Goal: Information Seeking & Learning: Find specific fact

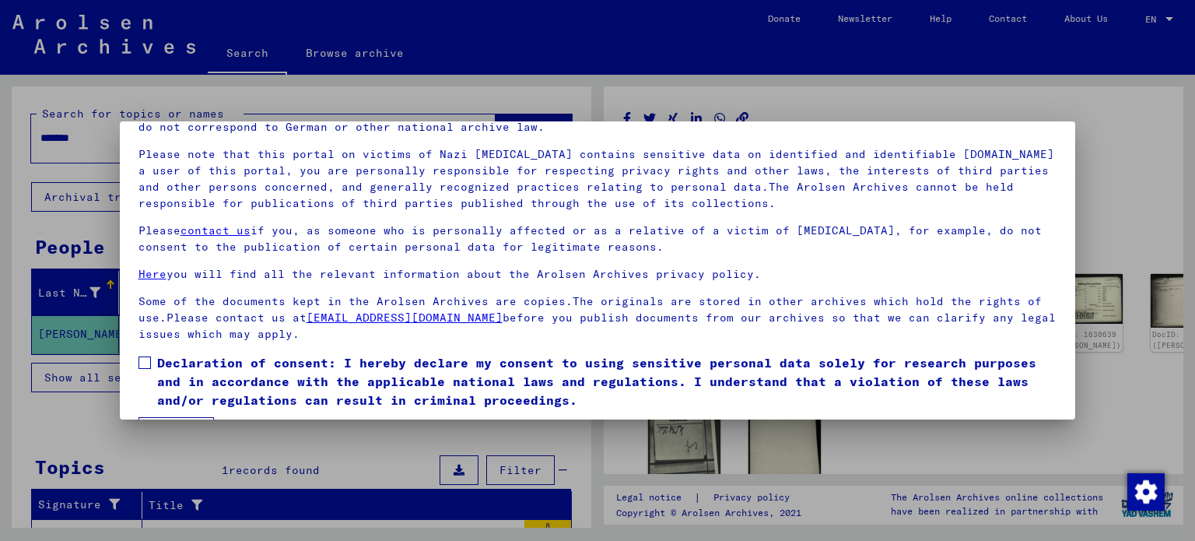
scroll to position [131, 0]
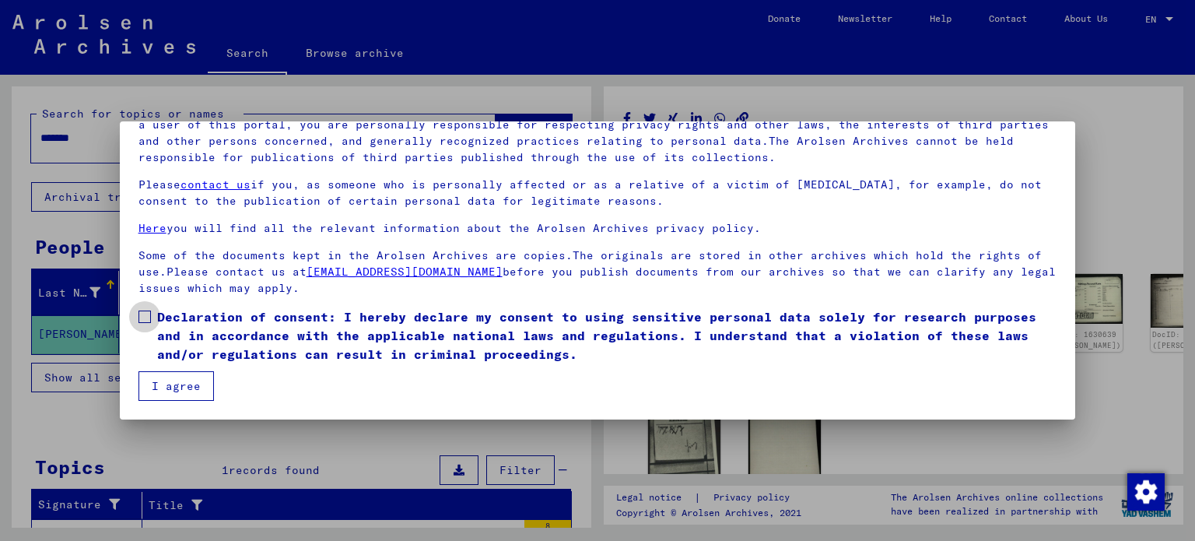
drag, startPoint x: 149, startPoint y: 312, endPoint x: 177, endPoint y: 348, distance: 45.0
click at [152, 313] on label "Declaration of consent: I hereby declare my consent to using sensitive personal…" at bounding box center [597, 335] width 919 height 56
click at [190, 380] on button "I agree" at bounding box center [175, 386] width 75 height 30
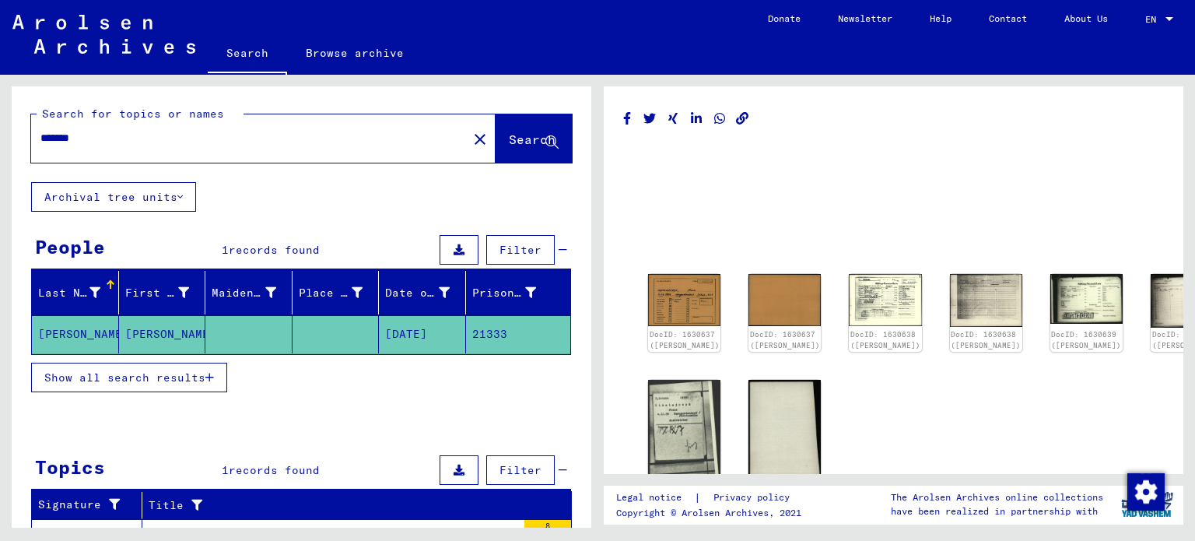
click at [950, 198] on mat-grid-list at bounding box center [893, 233] width 541 height 70
click at [663, 298] on img at bounding box center [684, 299] width 76 height 54
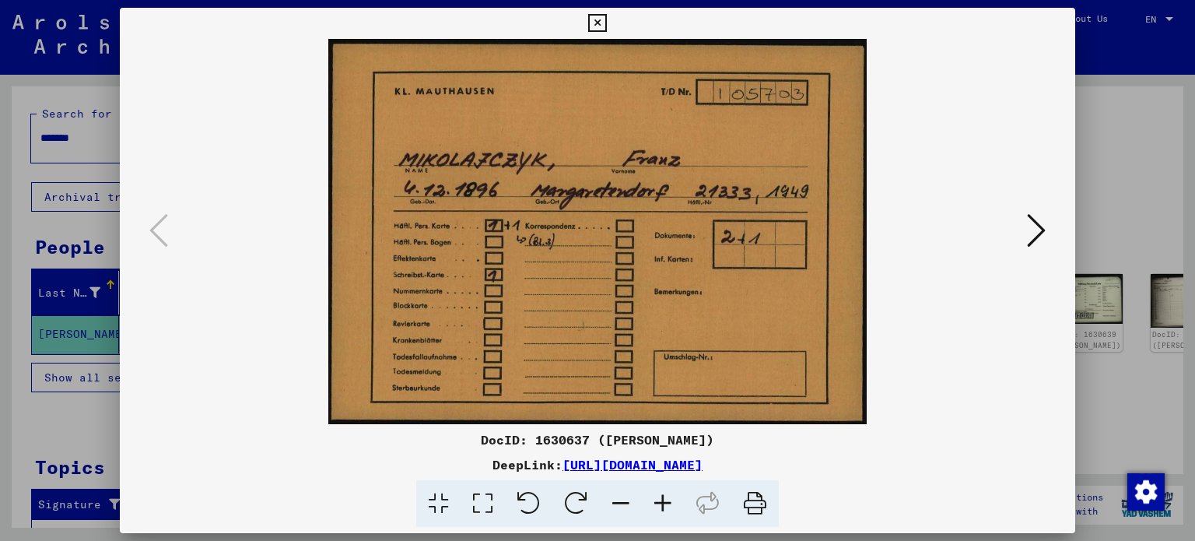
click at [1024, 236] on button at bounding box center [1036, 231] width 28 height 44
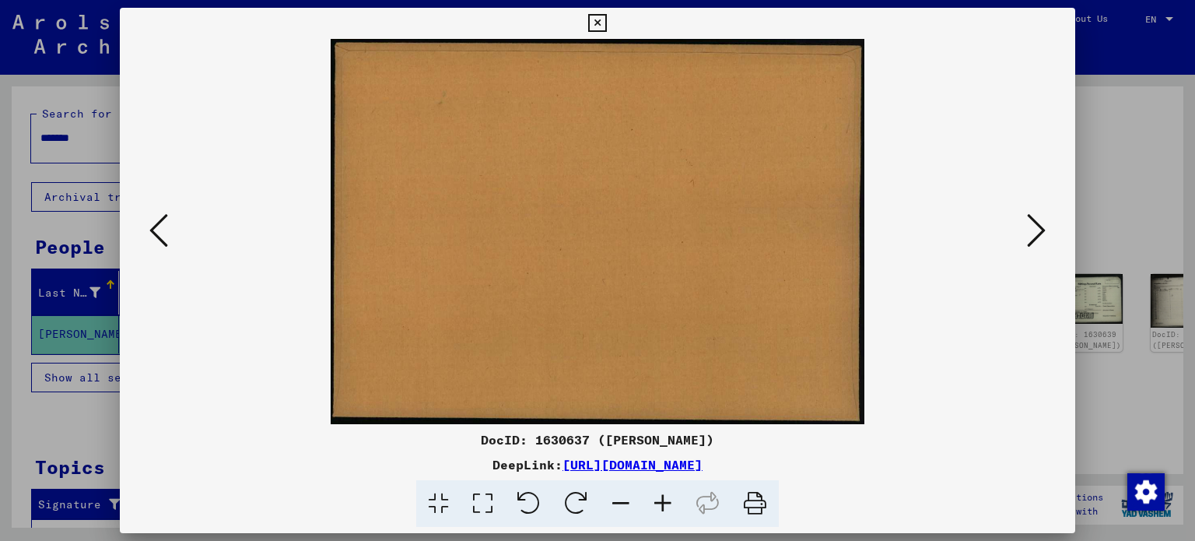
click at [1030, 221] on icon at bounding box center [1036, 230] width 19 height 37
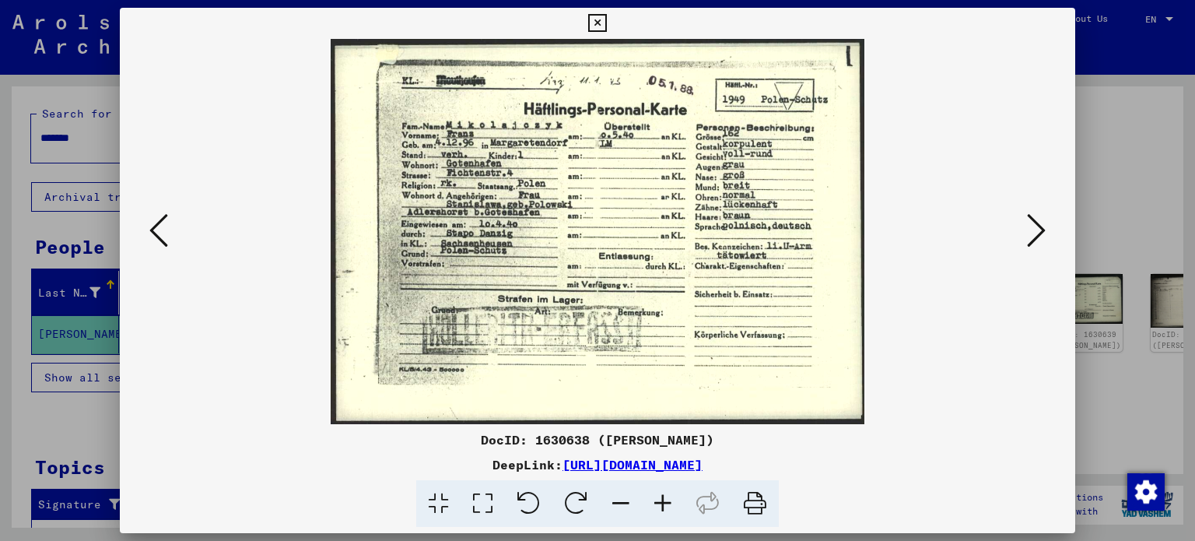
click at [1033, 236] on icon at bounding box center [1036, 230] width 19 height 37
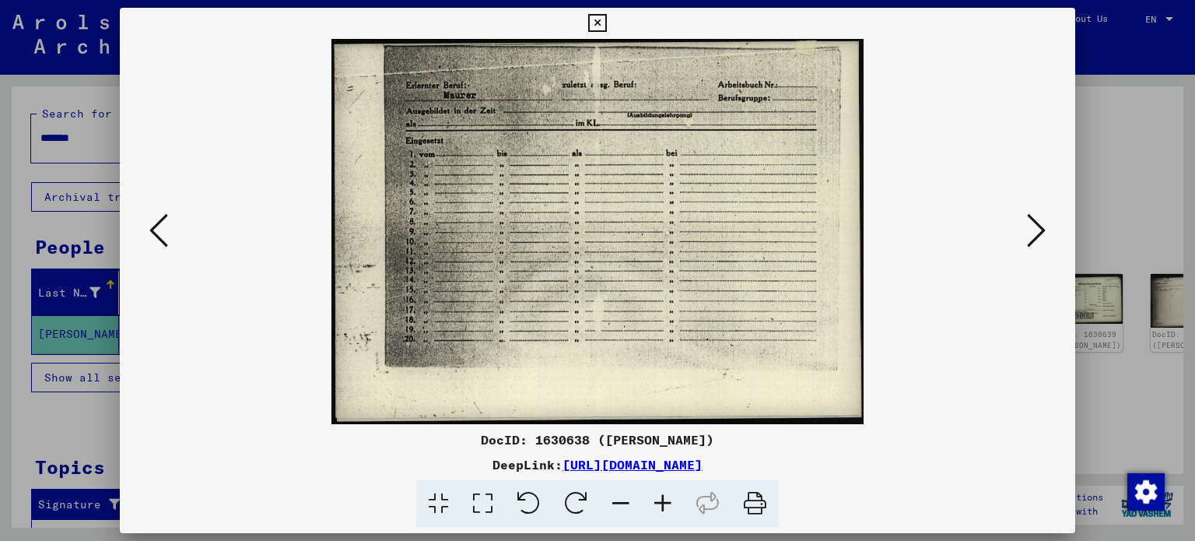
click at [1023, 224] on button at bounding box center [1036, 231] width 28 height 44
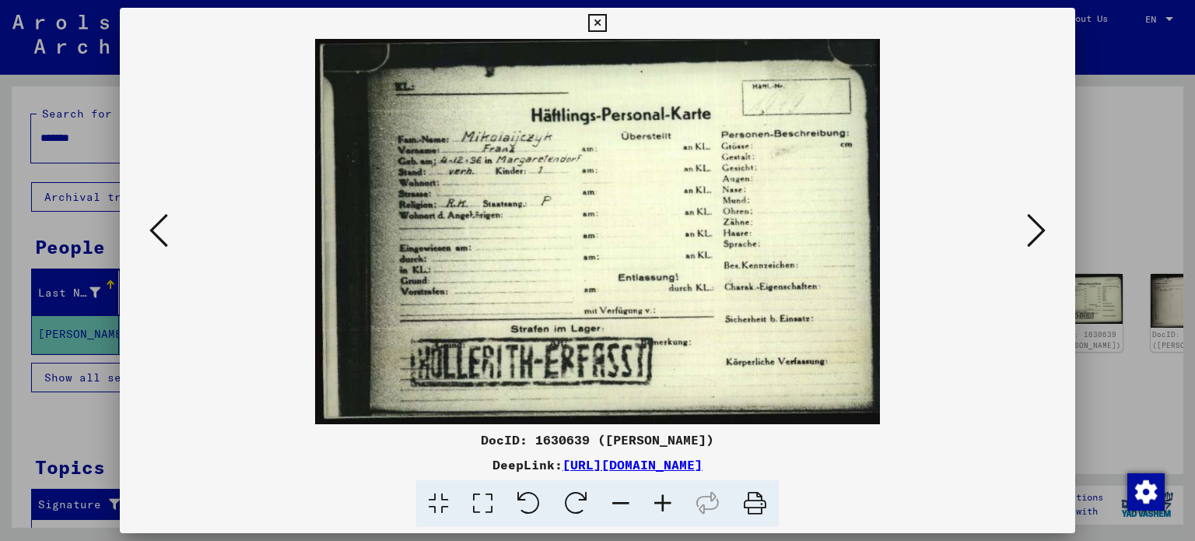
click at [1038, 228] on icon at bounding box center [1036, 230] width 19 height 37
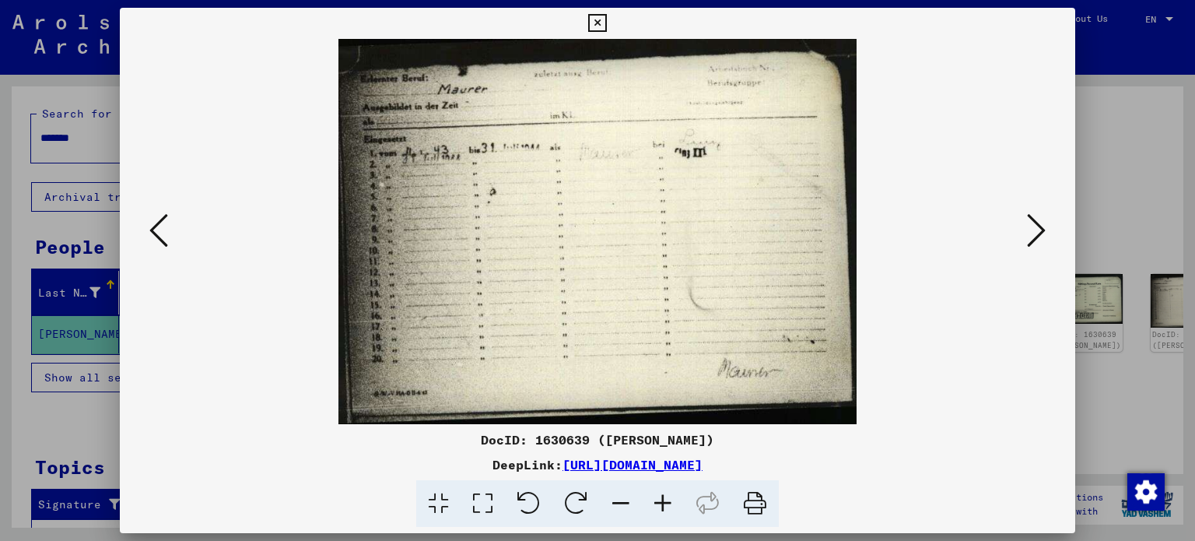
click at [1038, 227] on icon at bounding box center [1036, 230] width 19 height 37
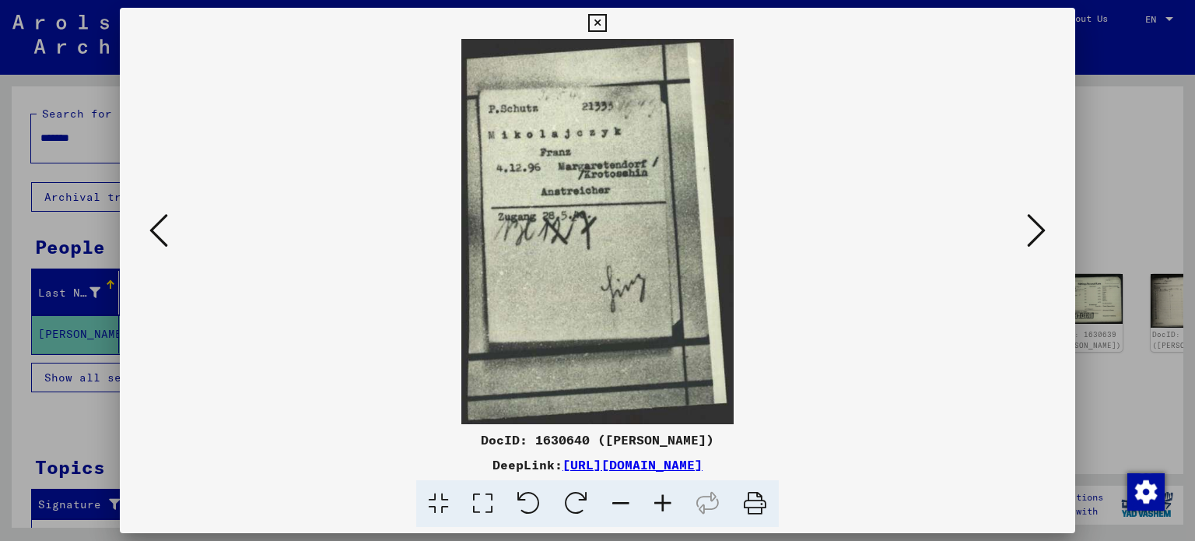
click at [1044, 226] on icon at bounding box center [1036, 230] width 19 height 37
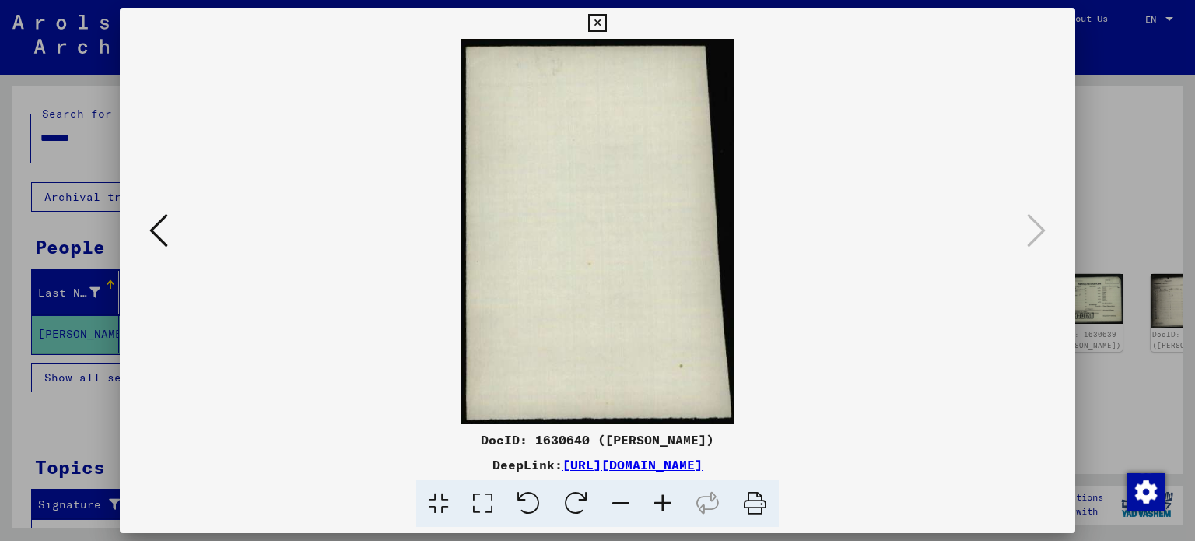
drag, startPoint x: 601, startPoint y: 21, endPoint x: 594, endPoint y: 30, distance: 11.7
click at [601, 23] on icon at bounding box center [597, 23] width 18 height 19
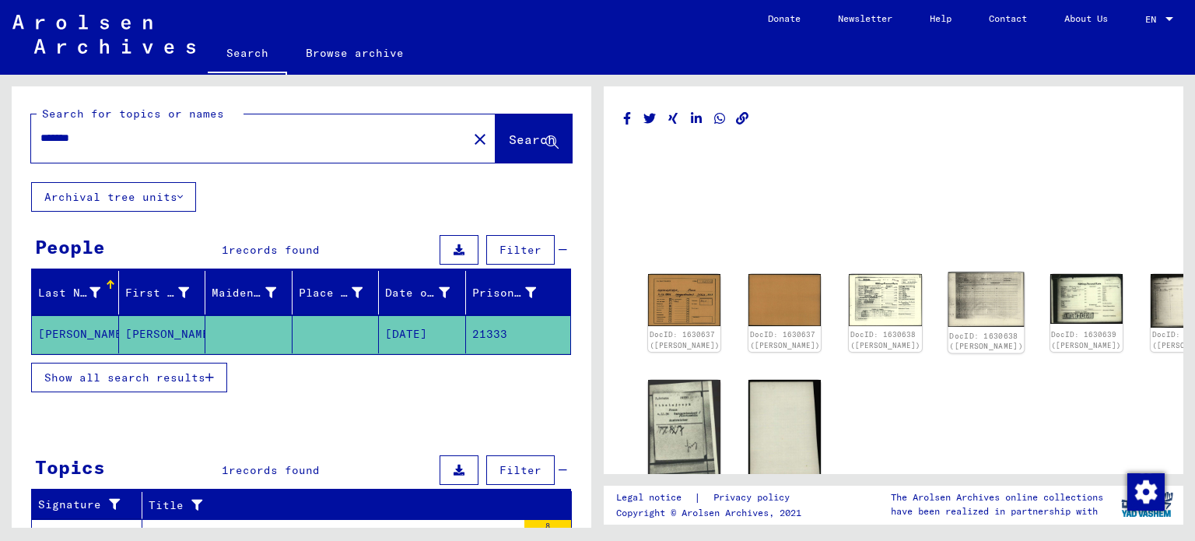
scroll to position [0, 0]
click at [681, 288] on img at bounding box center [684, 299] width 76 height 54
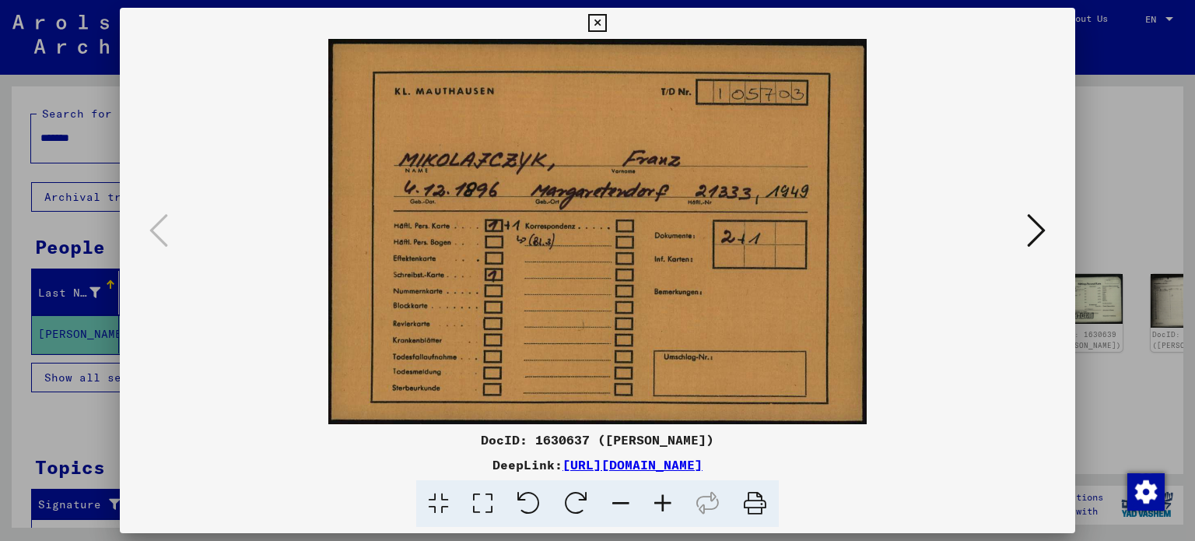
click at [598, 20] on icon at bounding box center [597, 23] width 18 height 19
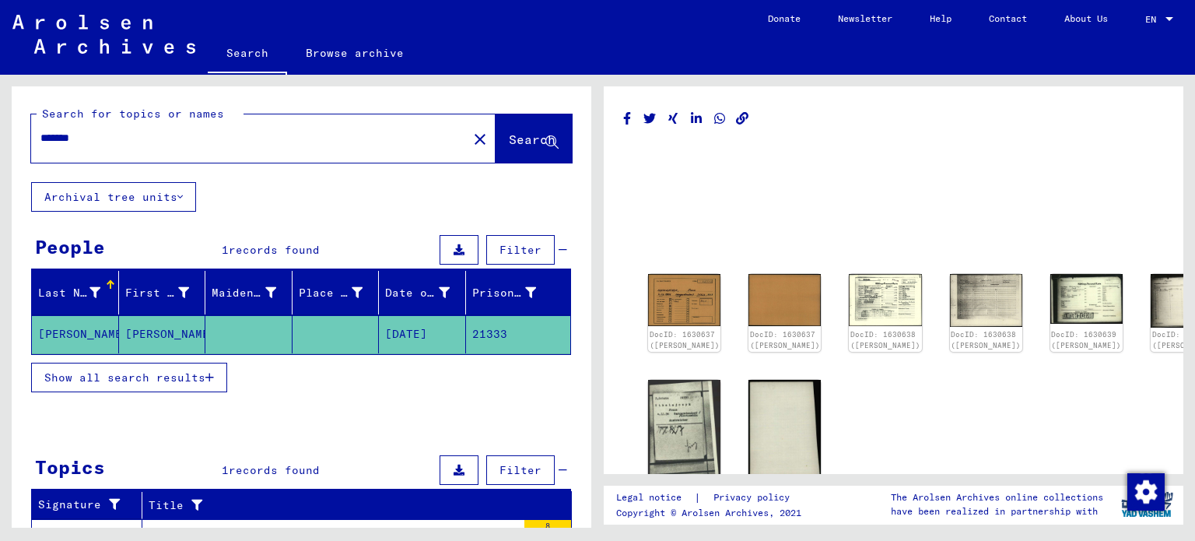
click at [247, 52] on link "Search" at bounding box center [247, 54] width 79 height 40
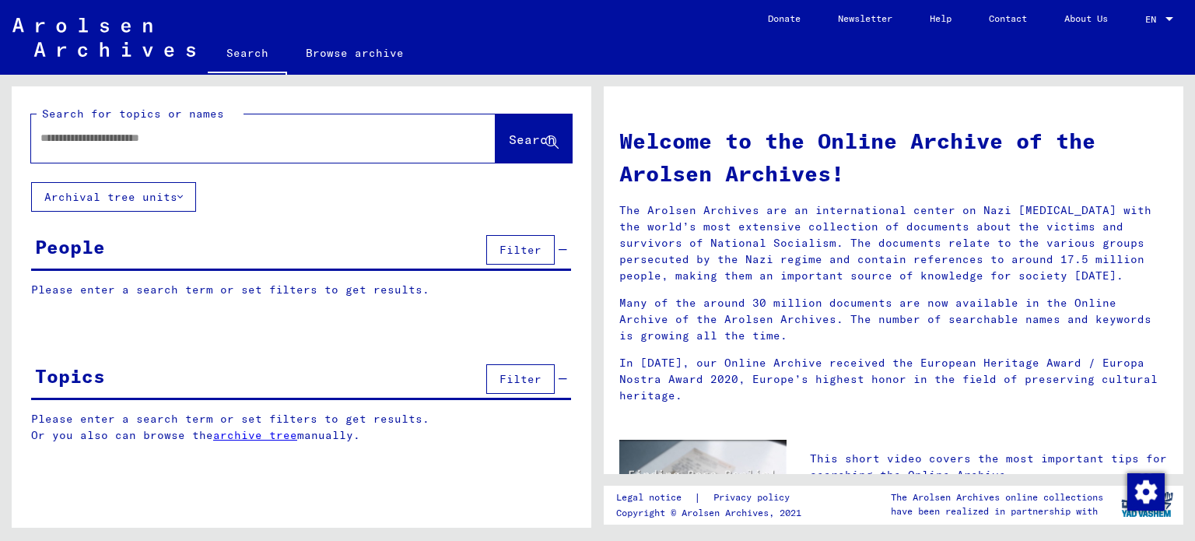
click at [205, 136] on input "text" at bounding box center [244, 138] width 408 height 16
type input "**********"
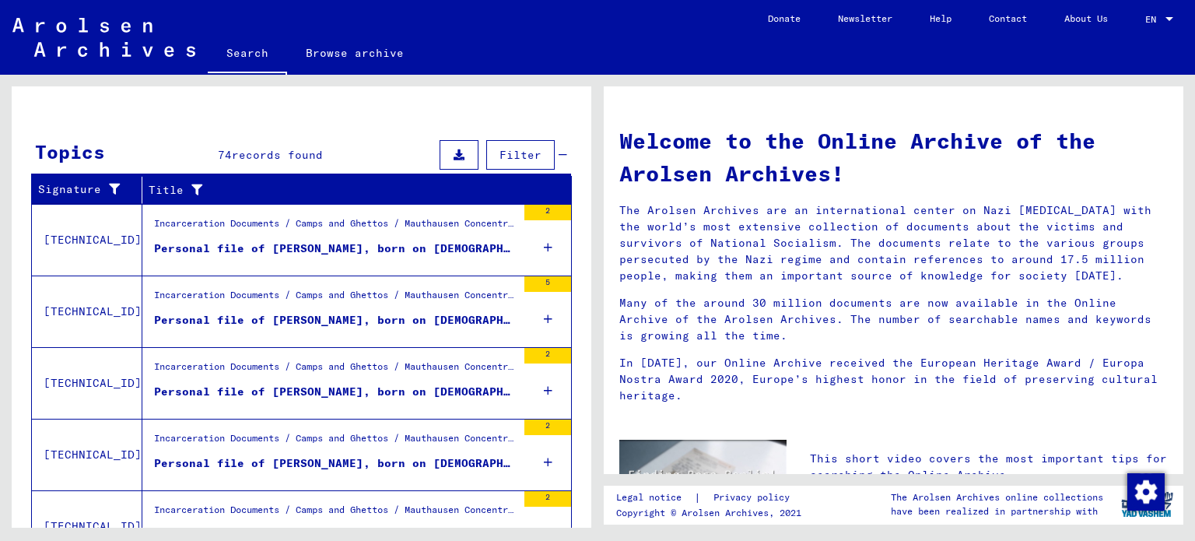
scroll to position [541, 0]
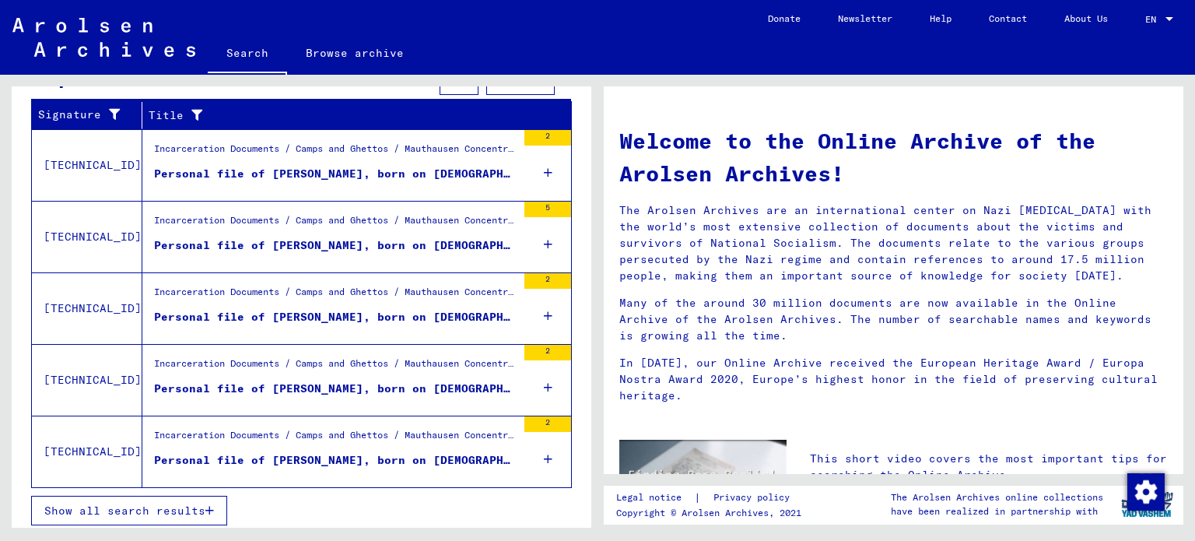
click at [544, 387] on icon at bounding box center [548, 387] width 9 height 54
